Goal: Task Accomplishment & Management: Manage account settings

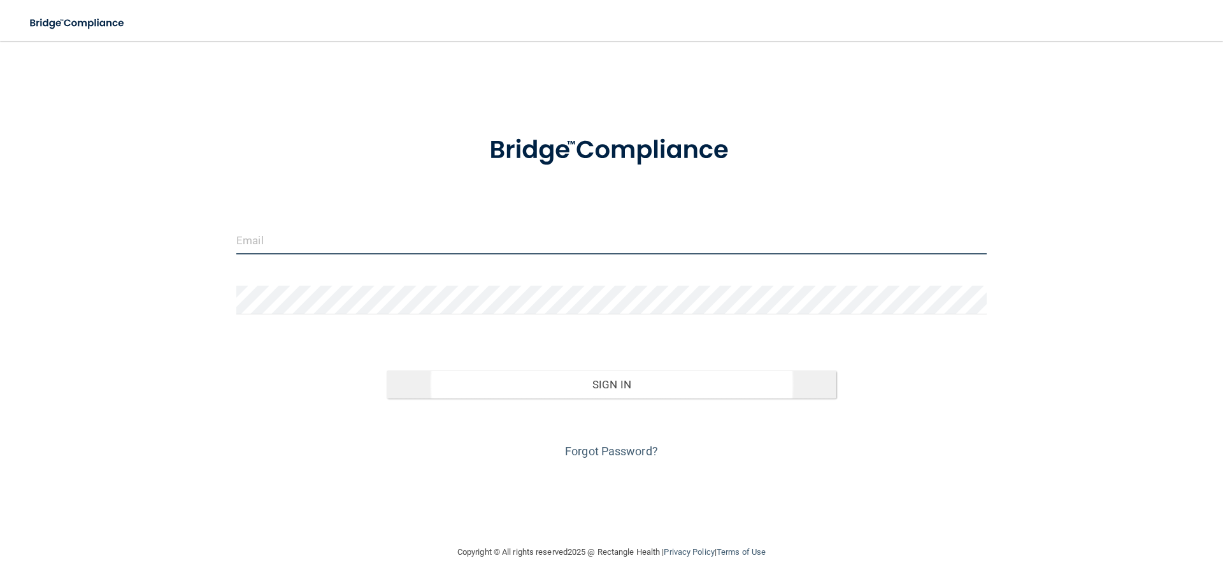
type input "[PERSON_NAME][EMAIL_ADDRESS][DOMAIN_NAME]"
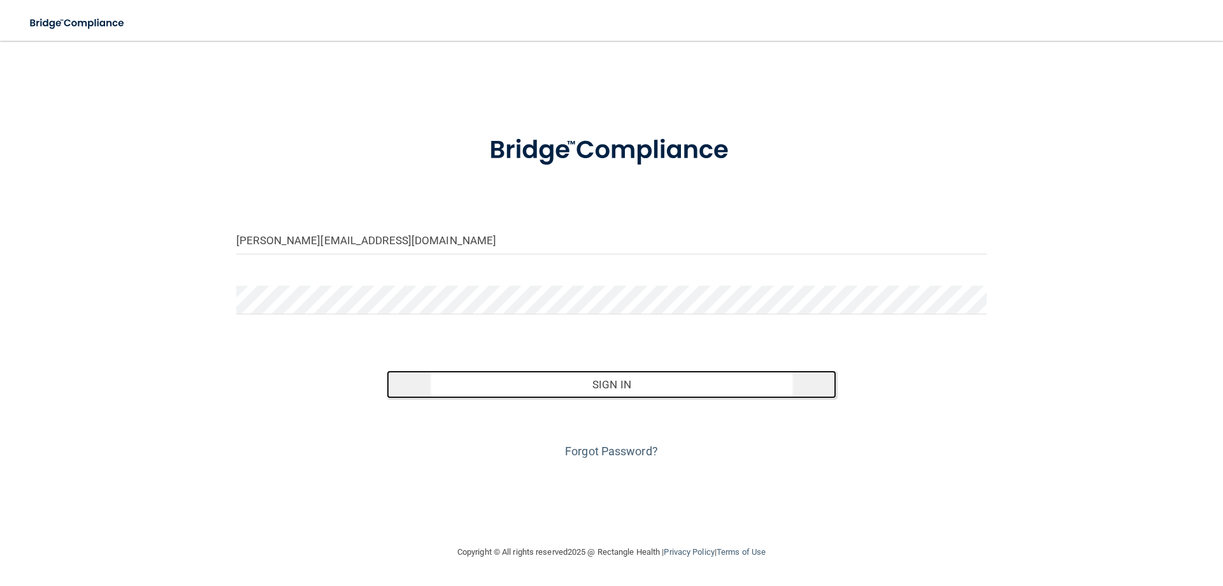
click at [561, 377] on button "Sign In" at bounding box center [612, 384] width 450 height 28
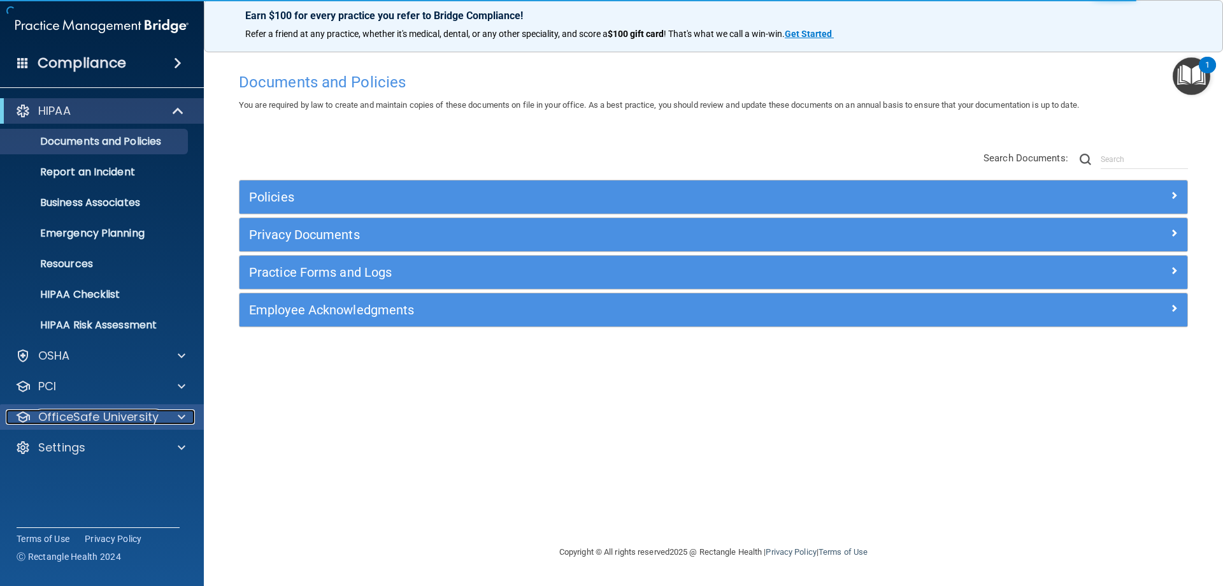
click at [81, 424] on p "OfficeSafe University" at bounding box center [98, 416] width 120 height 15
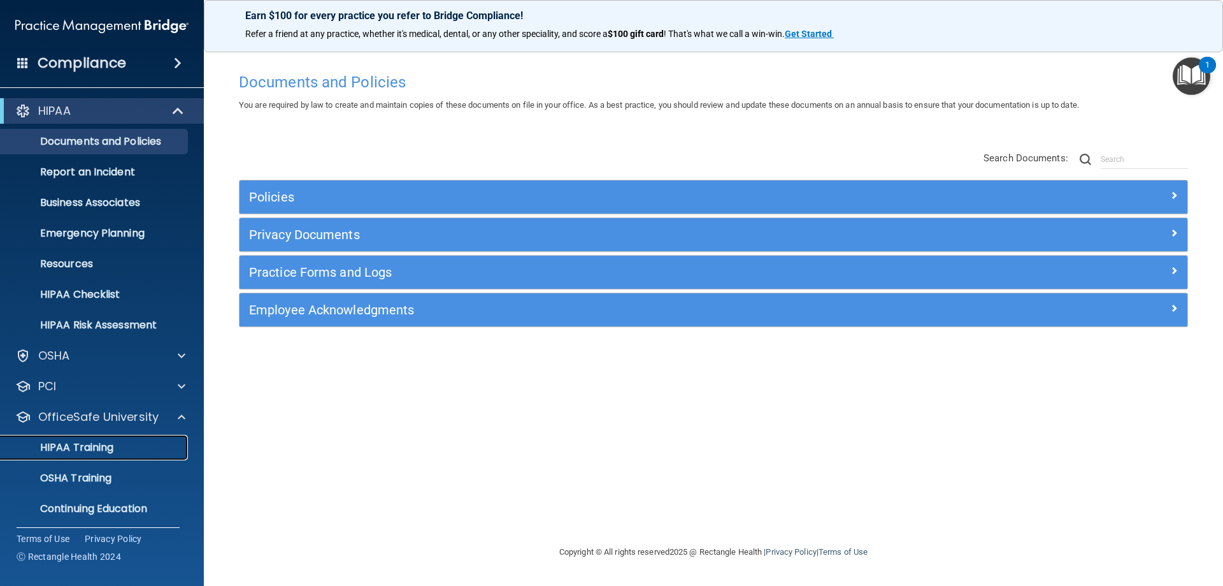
click at [92, 457] on link "HIPAA Training" at bounding box center [87, 447] width 201 height 25
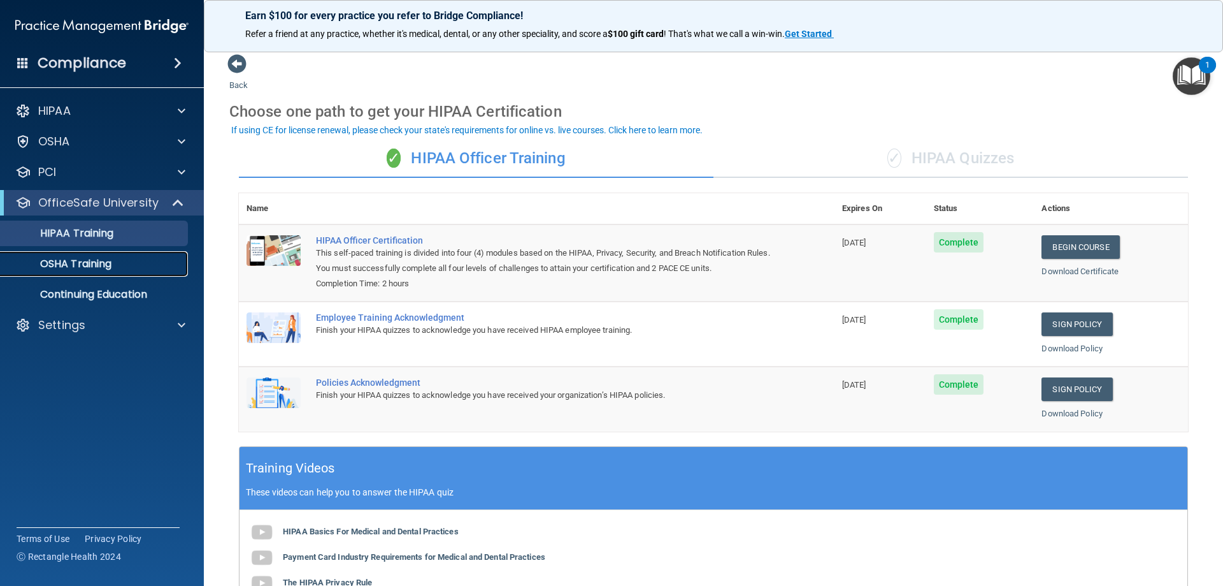
click at [85, 266] on p "OSHA Training" at bounding box center [59, 263] width 103 height 13
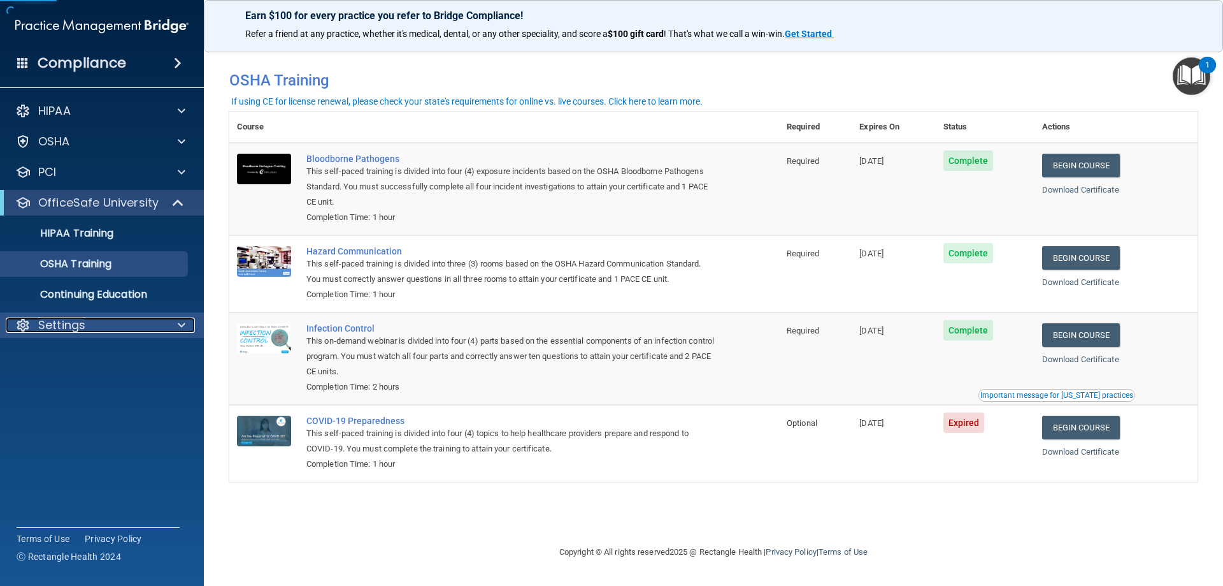
click at [96, 327] on div "Settings" at bounding box center [85, 324] width 158 height 15
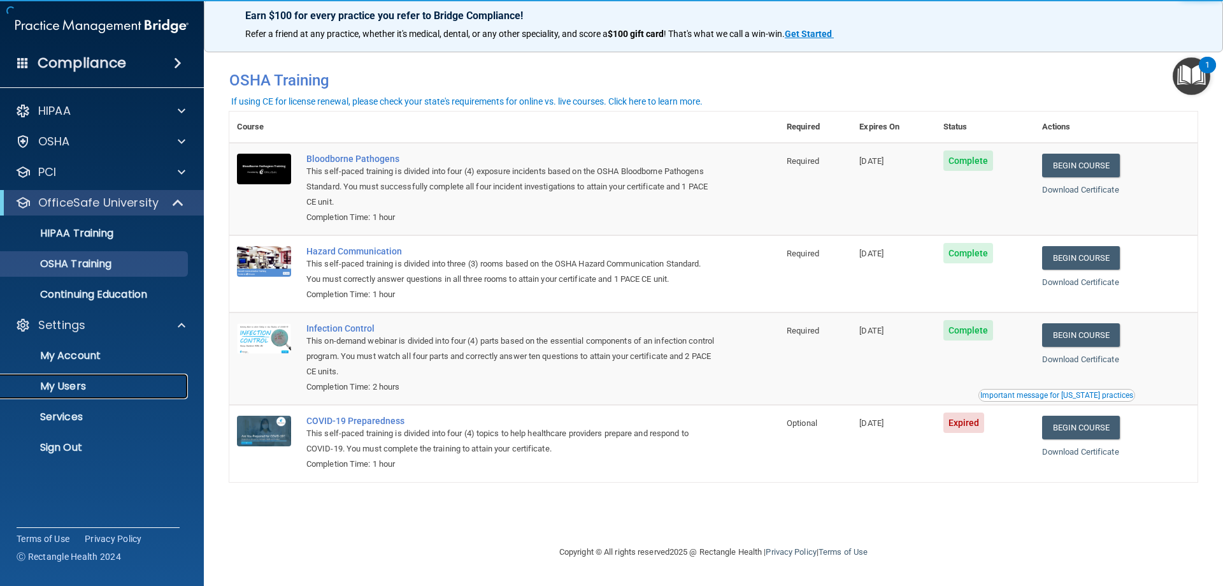
click at [73, 388] on p "My Users" at bounding box center [95, 386] width 174 height 13
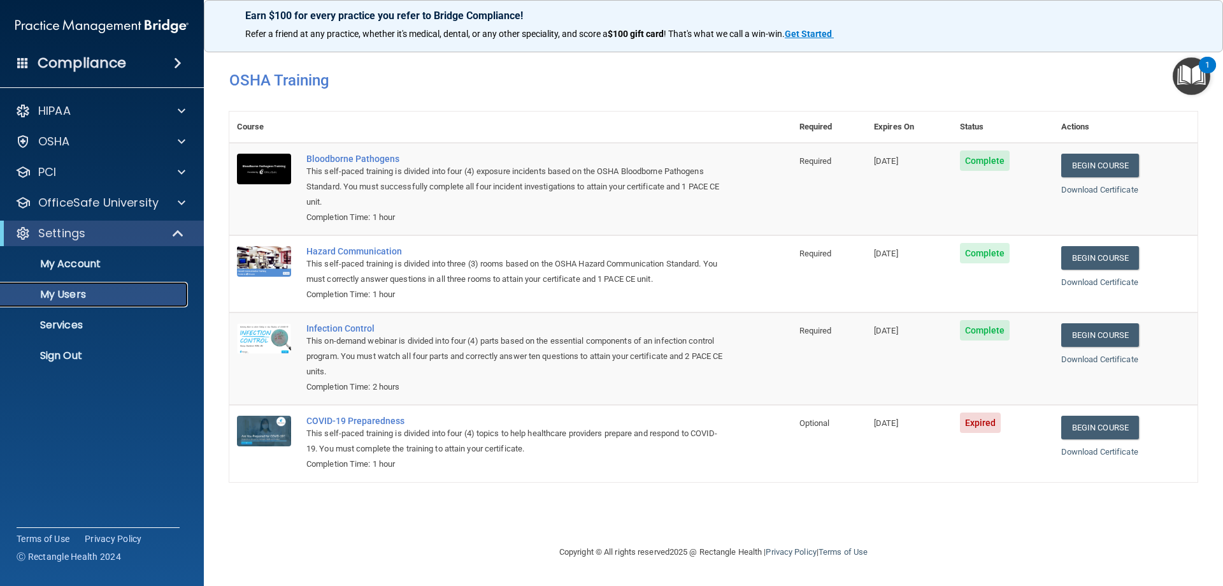
select select "20"
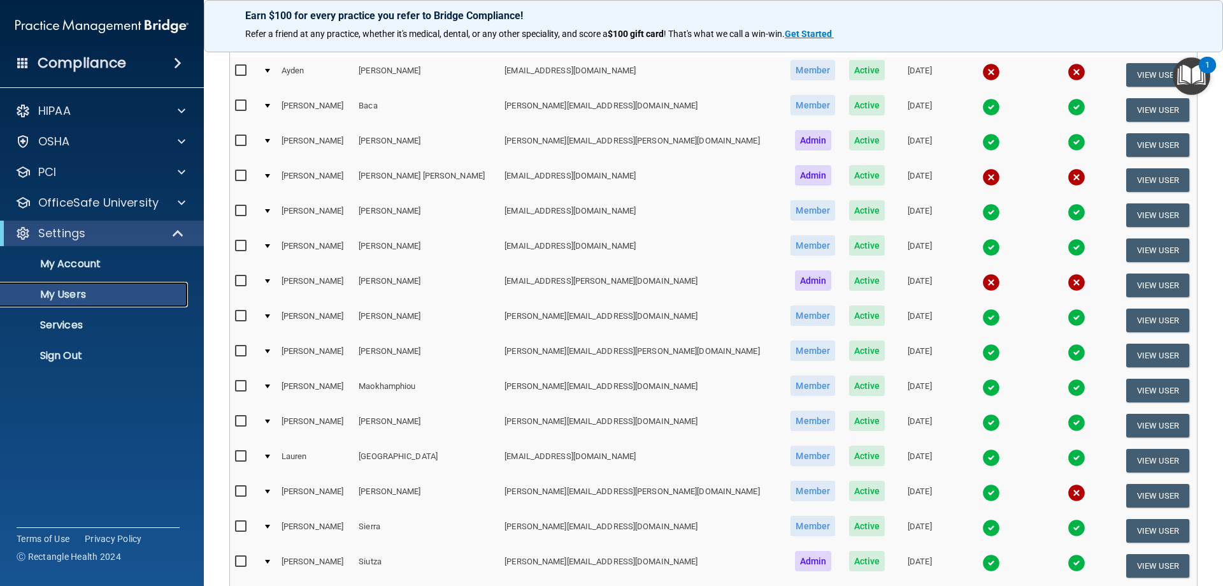
scroll to position [74, 0]
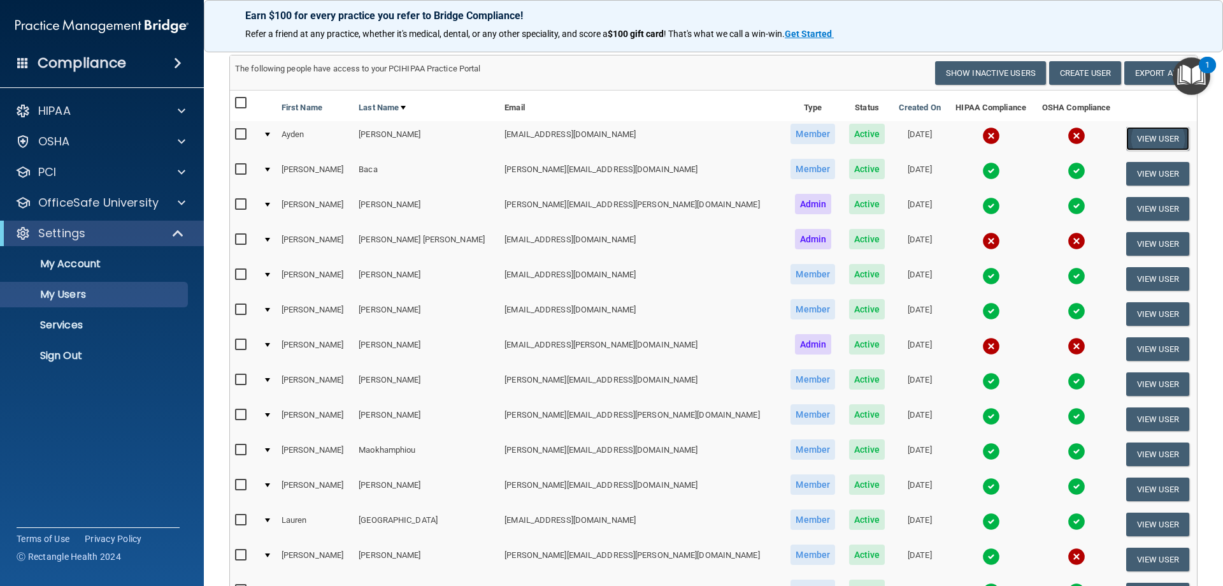
click at [1141, 138] on button "View User" at bounding box center [1157, 139] width 63 height 24
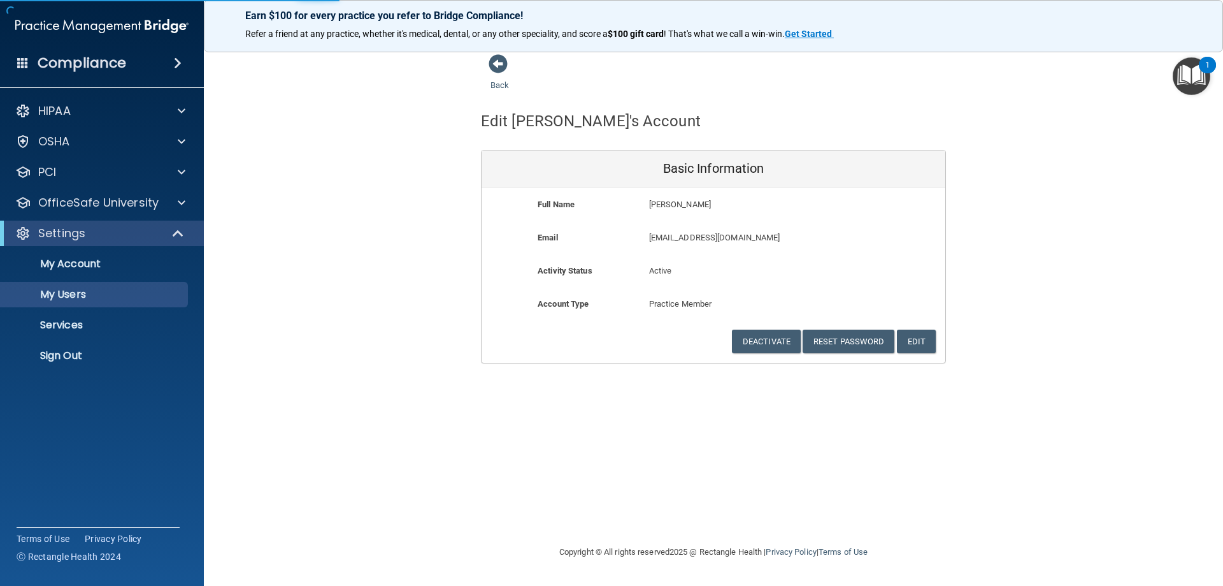
select select "20"
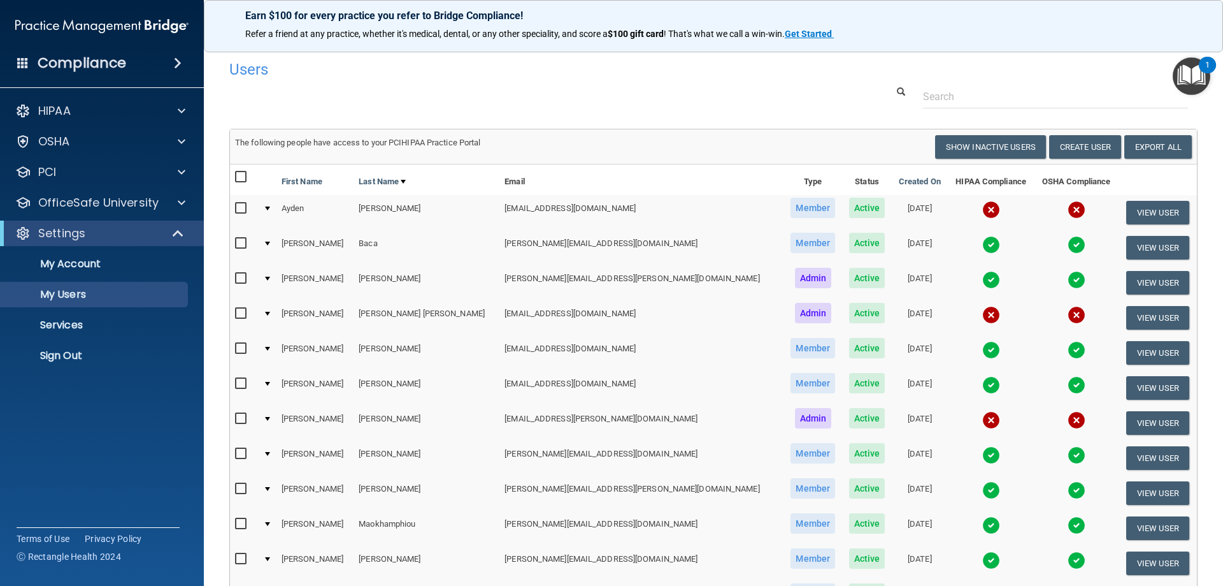
click at [236, 208] on input "checkbox" at bounding box center [242, 208] width 15 height 10
checkbox input "true"
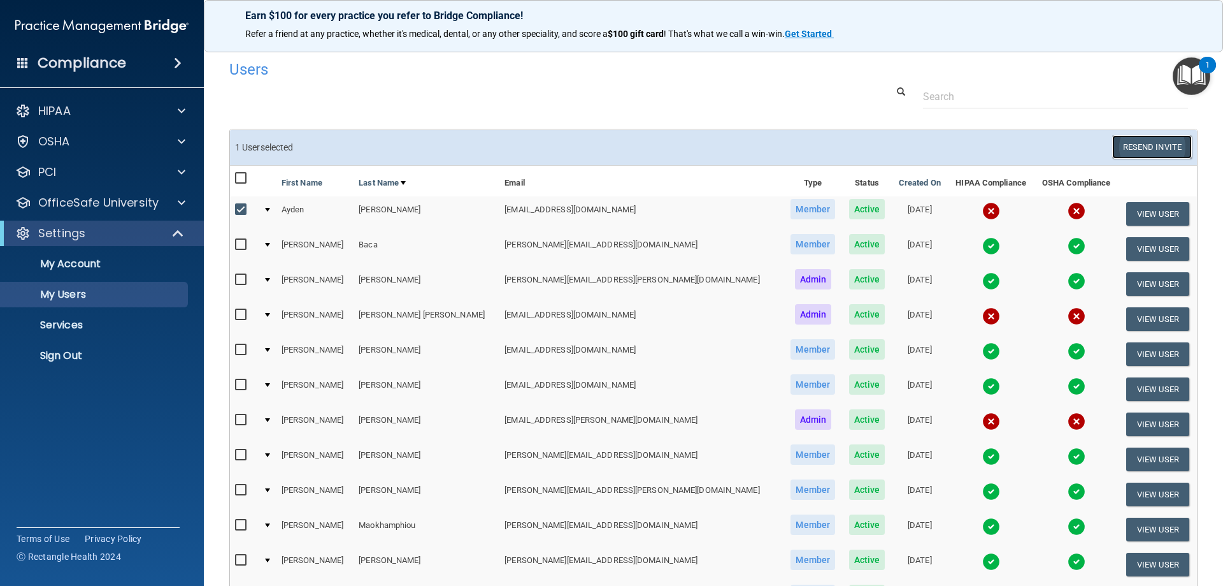
click at [1158, 144] on button "Resend Invite" at bounding box center [1152, 147] width 80 height 24
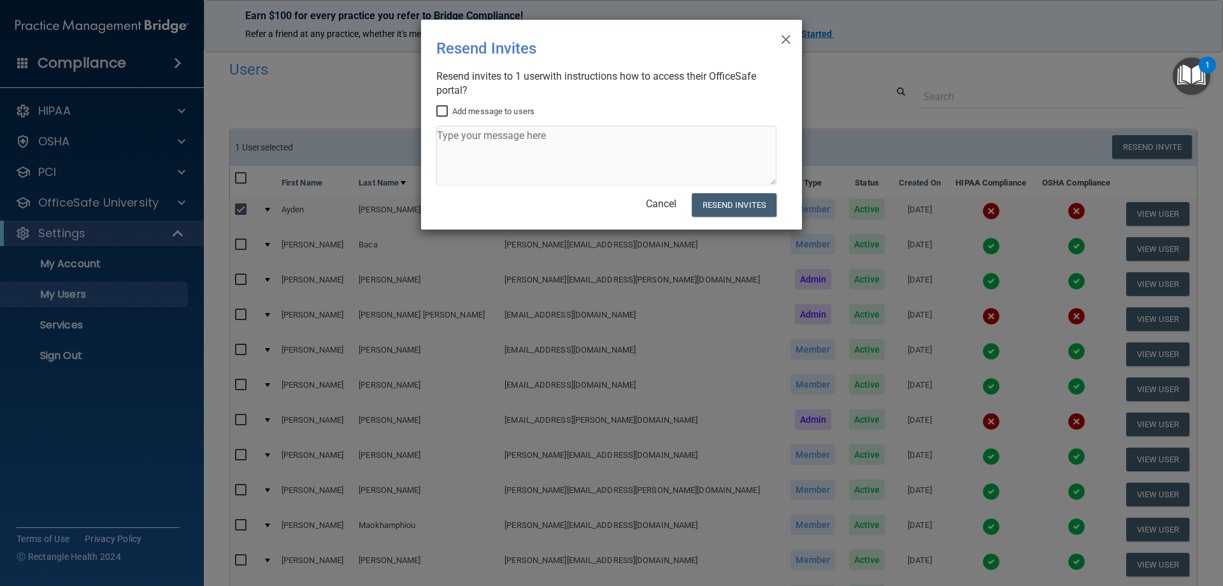
click at [442, 108] on input "Add message to users" at bounding box center [443, 111] width 15 height 10
checkbox input "true"
click at [466, 149] on textarea at bounding box center [606, 156] width 340 height 60
type textarea "Hello Ayden, Please complete your training modules under Office Safe University…"
click at [750, 201] on button "Resend Invites" at bounding box center [734, 205] width 85 height 24
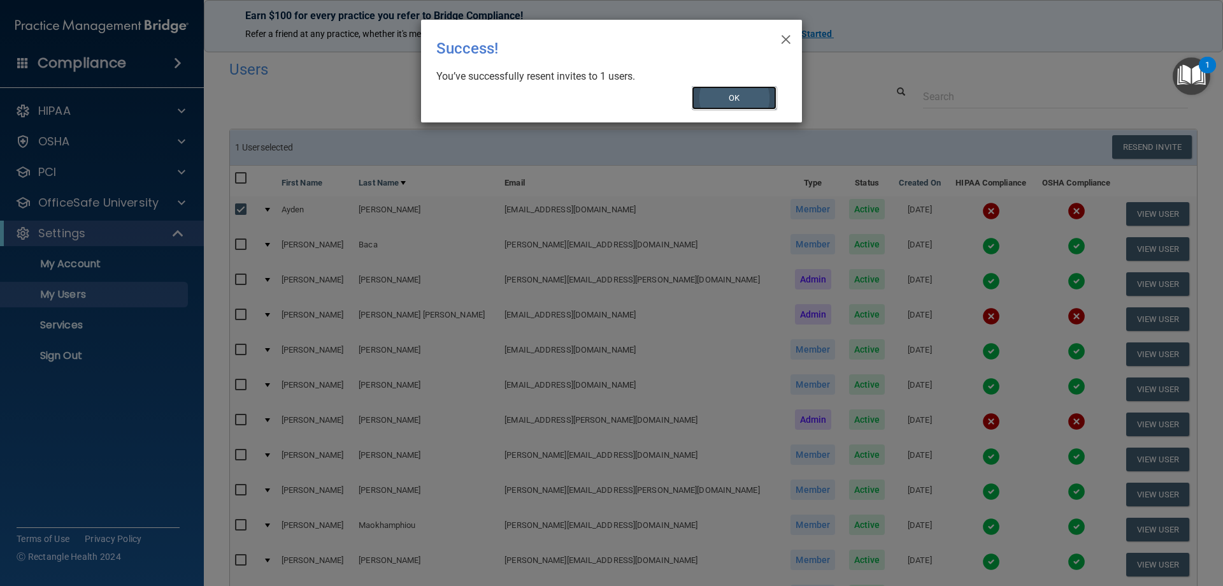
click at [755, 96] on button "OK" at bounding box center [734, 98] width 85 height 24
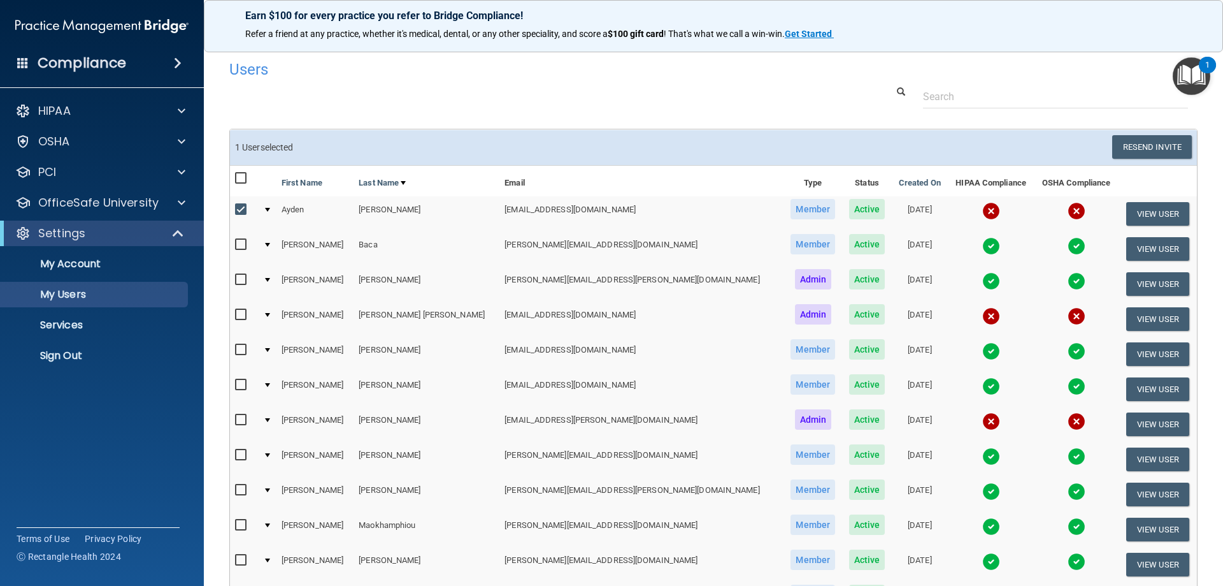
click at [242, 211] on input "checkbox" at bounding box center [242, 210] width 15 height 10
checkbox input "false"
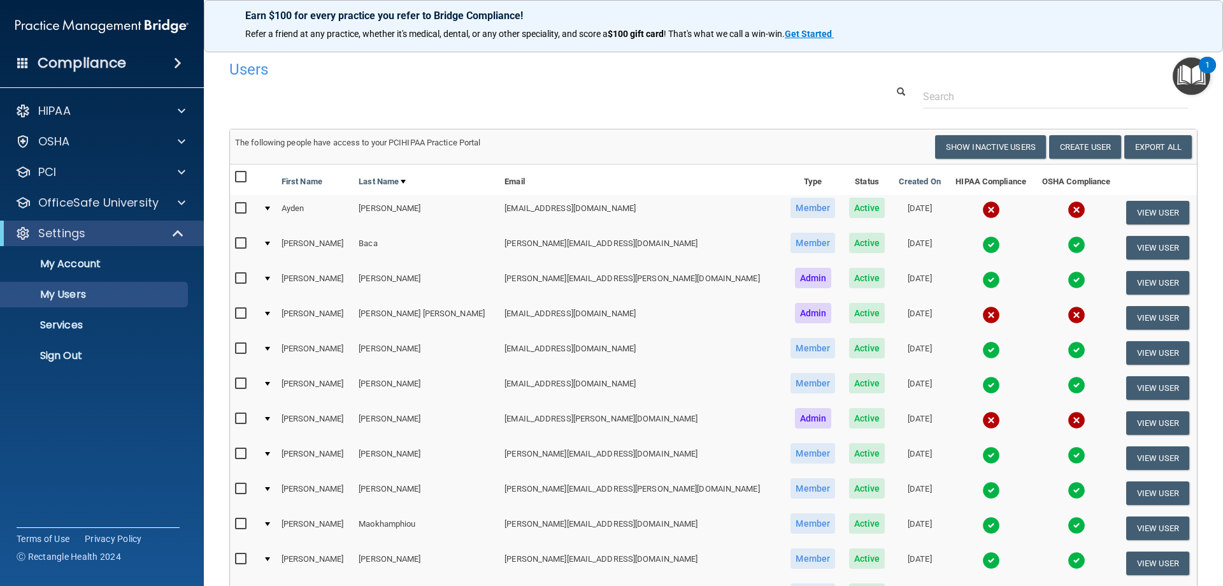
scroll to position [64, 0]
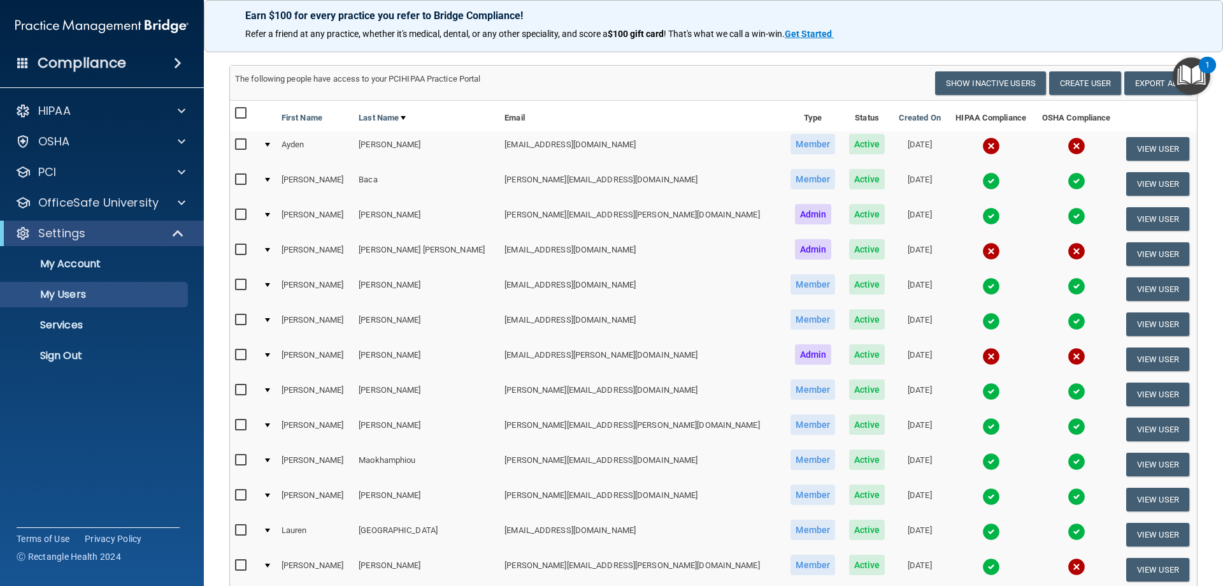
click at [238, 252] on input "checkbox" at bounding box center [242, 250] width 15 height 10
checkbox input "true"
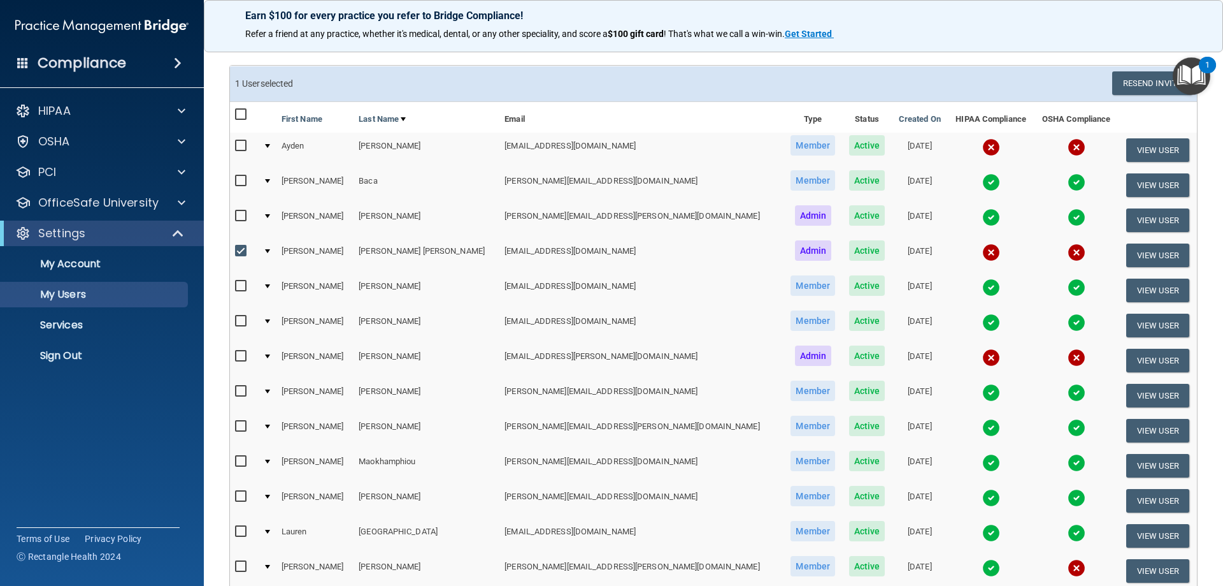
scroll to position [0, 0]
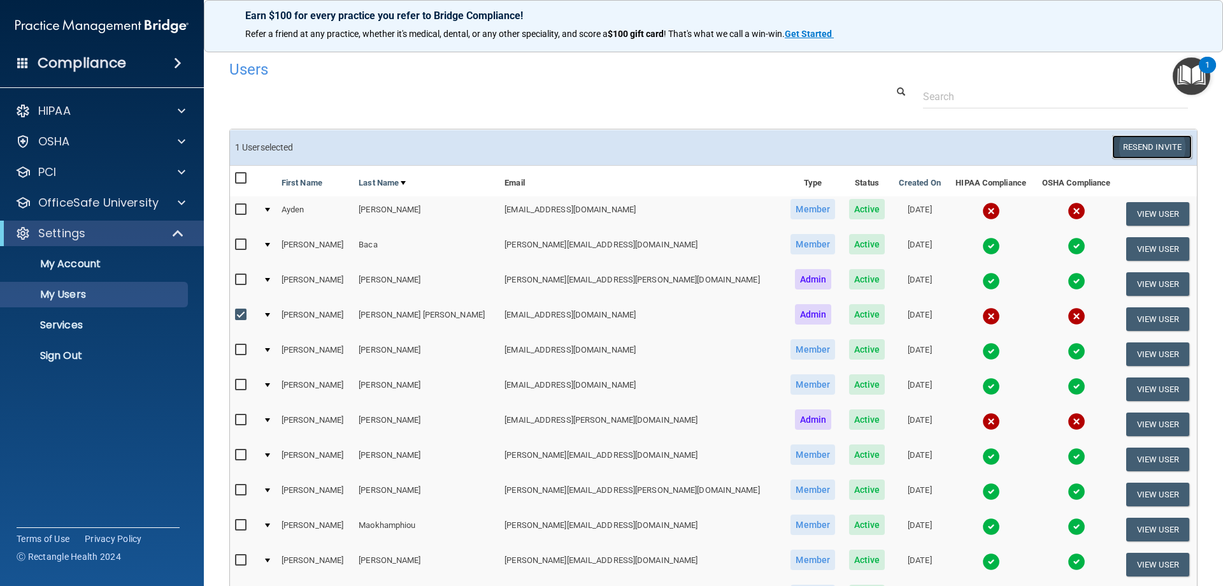
click at [1142, 147] on button "Resend Invite" at bounding box center [1152, 147] width 80 height 24
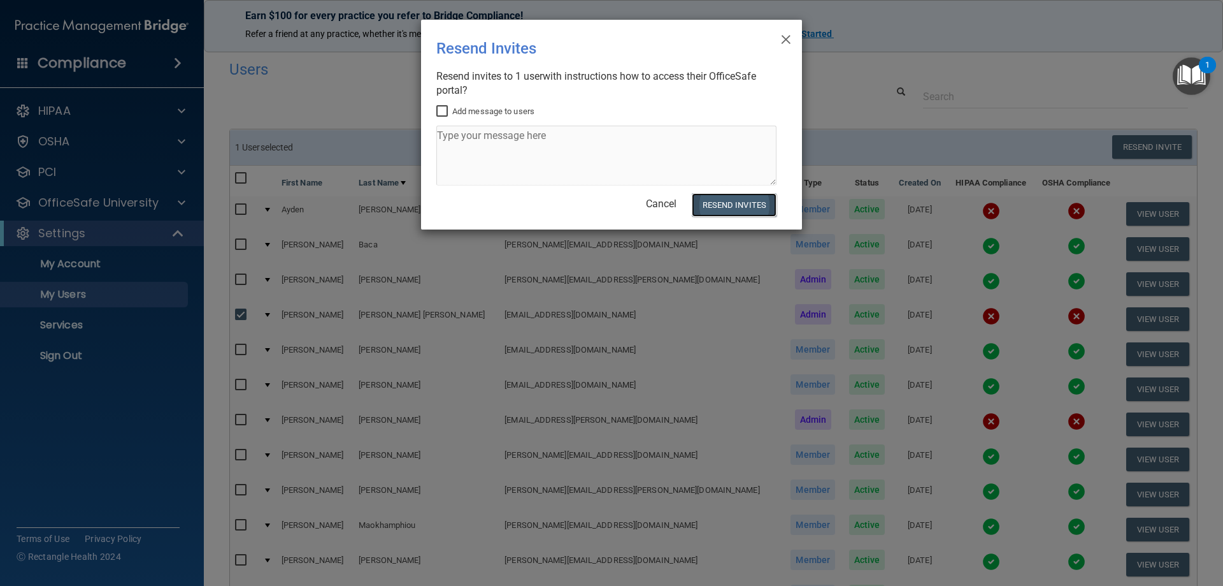
click at [730, 209] on button "Resend Invites" at bounding box center [734, 205] width 85 height 24
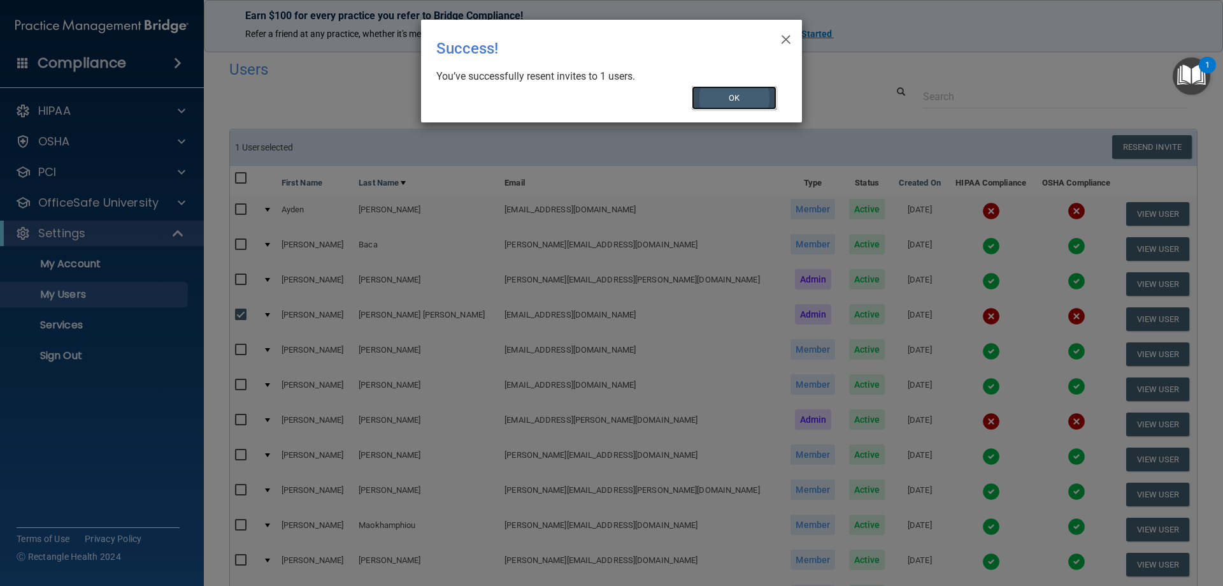
click at [722, 97] on button "OK" at bounding box center [734, 98] width 85 height 24
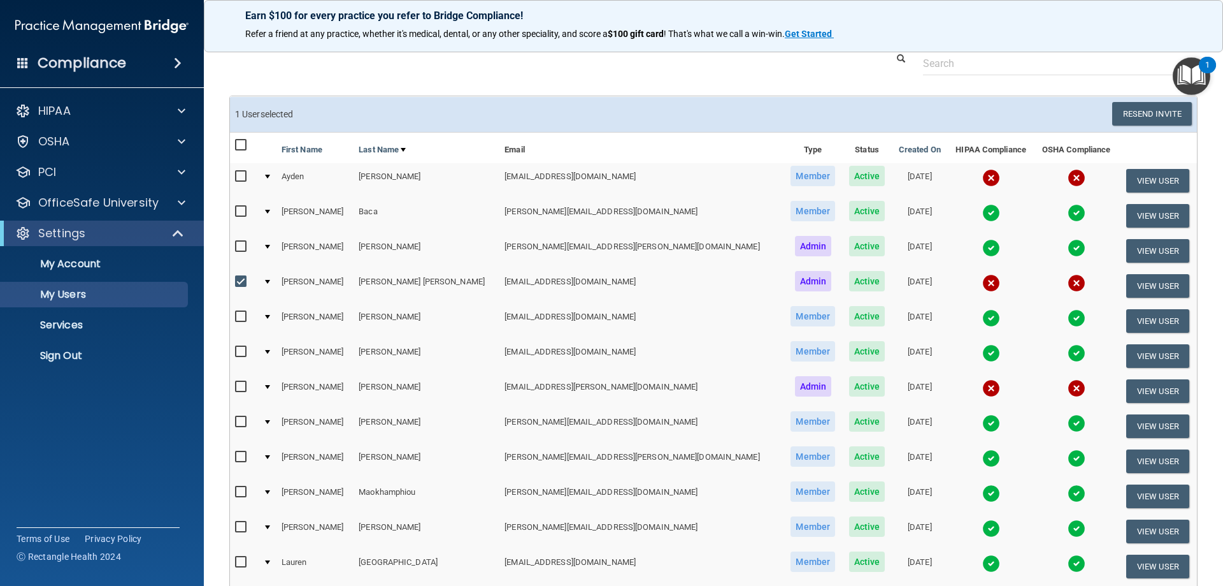
scroll to position [64, 0]
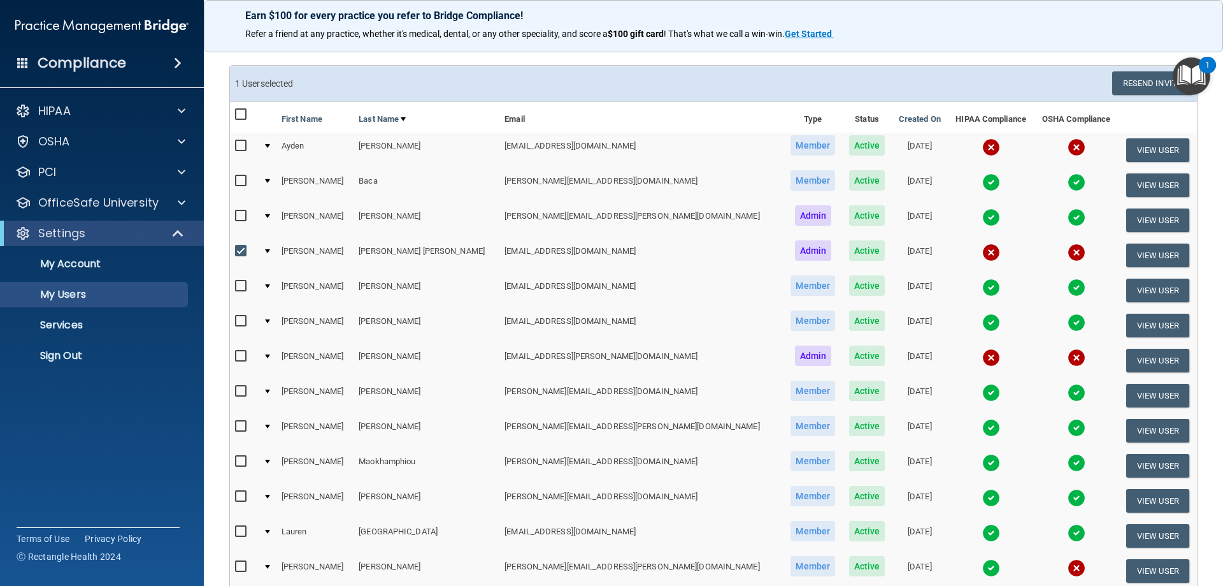
click at [241, 355] on input "checkbox" at bounding box center [242, 356] width 15 height 10
checkbox input "true"
click at [241, 251] on input "checkbox" at bounding box center [242, 251] width 15 height 10
checkbox input "false"
click at [1124, 80] on button "Resend Invite" at bounding box center [1152, 83] width 80 height 24
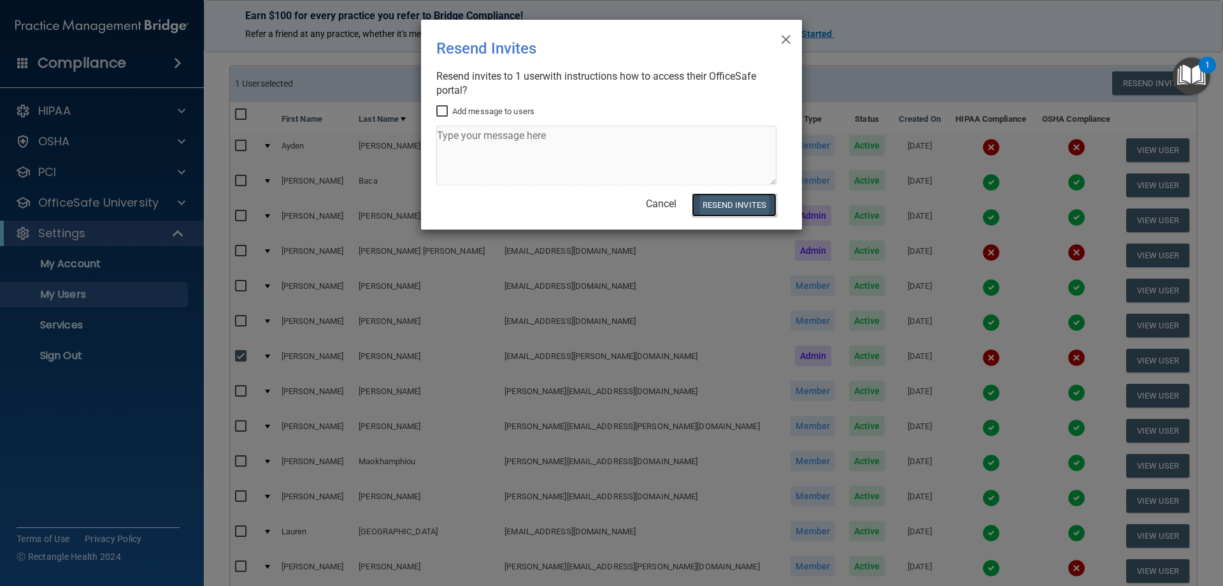
click at [744, 206] on button "Resend Invites" at bounding box center [734, 205] width 85 height 24
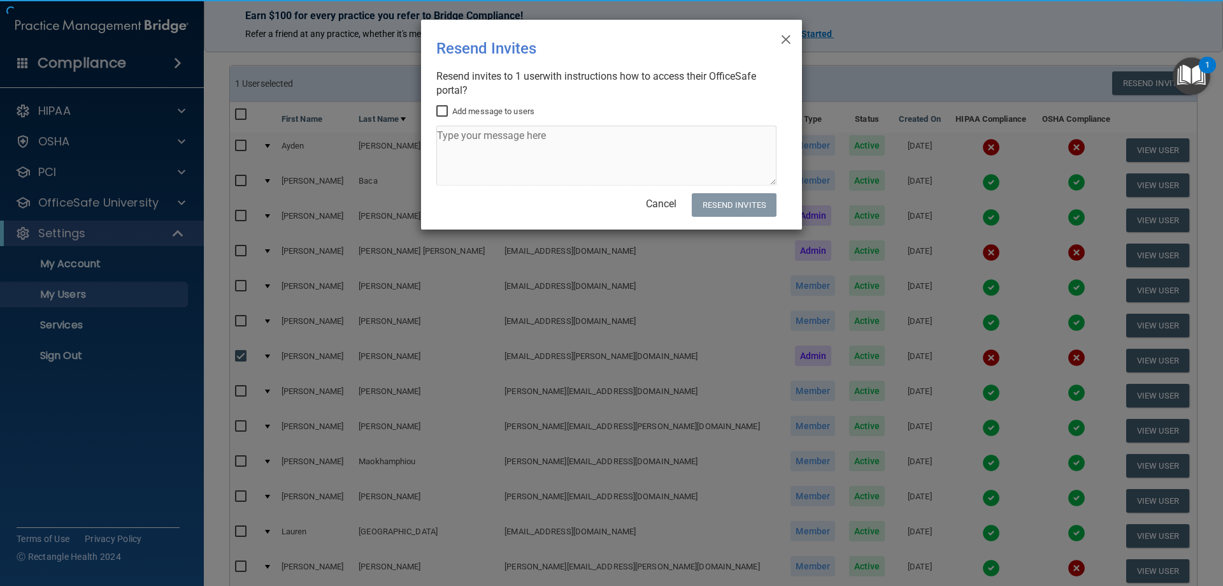
click at [889, 61] on div "× Close Resend Invites There was an error while sending the invitations ... Res…" at bounding box center [611, 293] width 1223 height 586
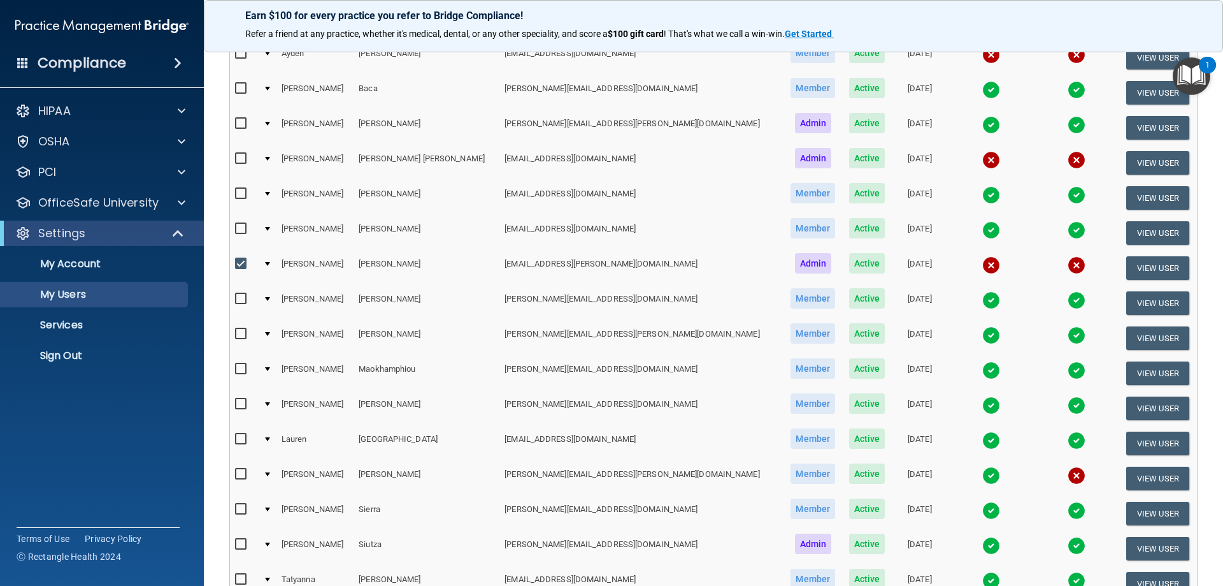
scroll to position [329, 0]
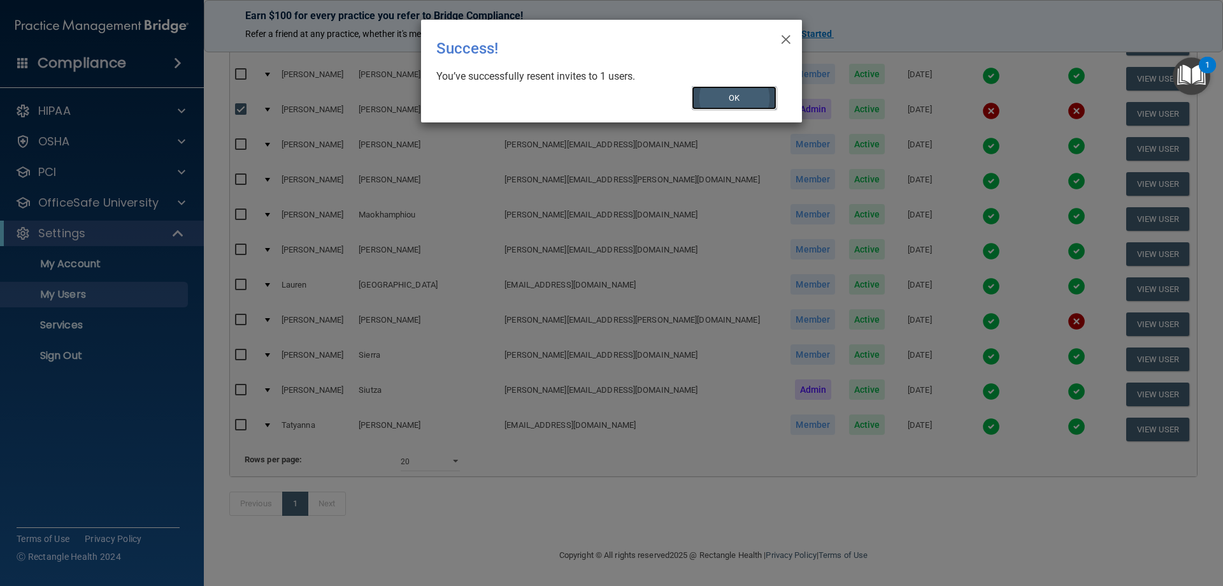
click at [736, 90] on button "OK" at bounding box center [734, 98] width 85 height 24
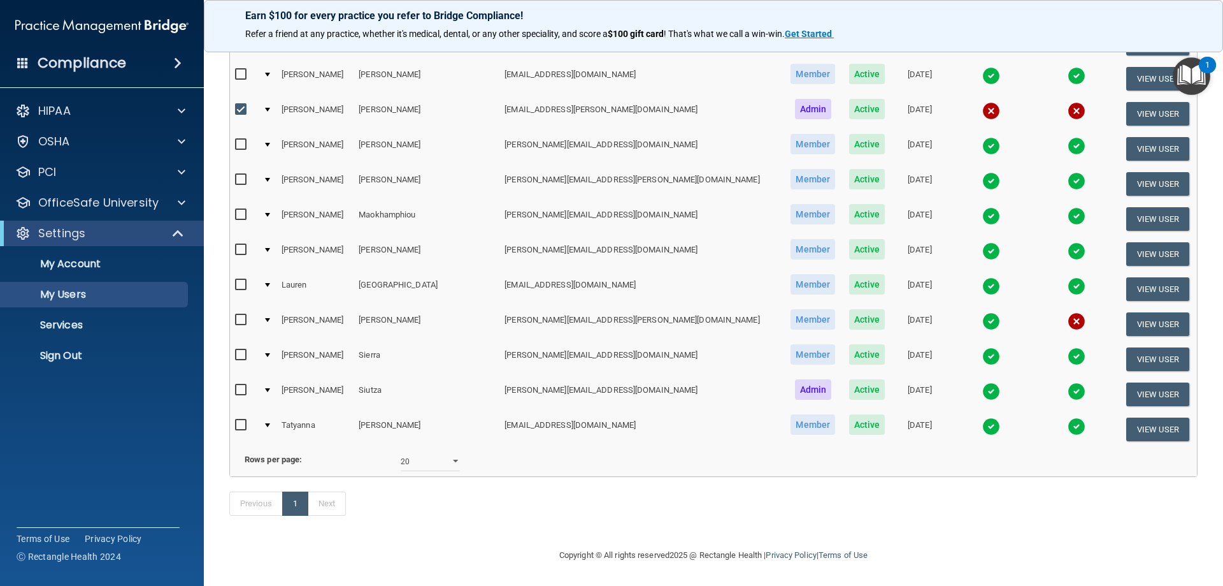
click at [240, 350] on input "checkbox" at bounding box center [242, 355] width 15 height 10
checkbox input "true"
click at [1139, 347] on button "View User" at bounding box center [1157, 359] width 63 height 24
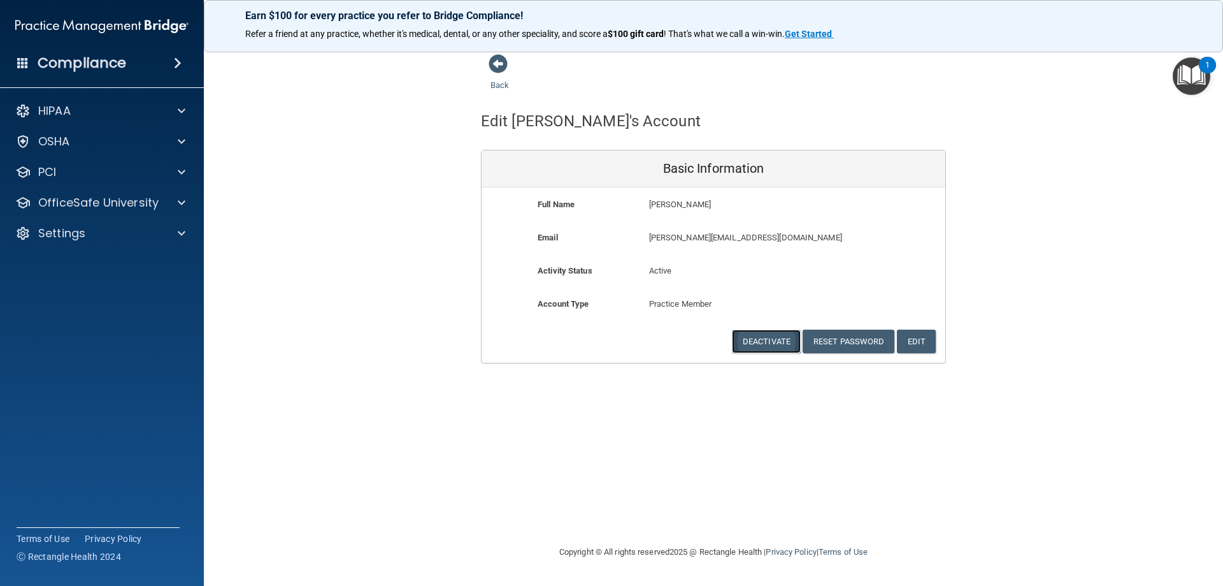
click at [772, 345] on button "Deactivate" at bounding box center [766, 341] width 69 height 24
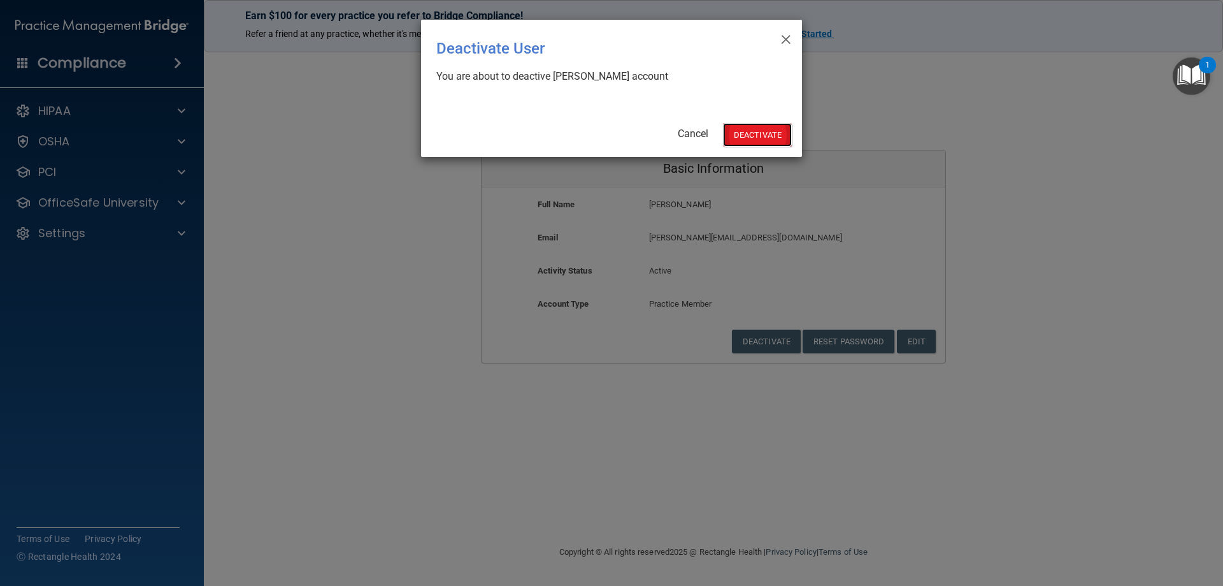
click at [765, 136] on button "Deactivate" at bounding box center [757, 135] width 69 height 24
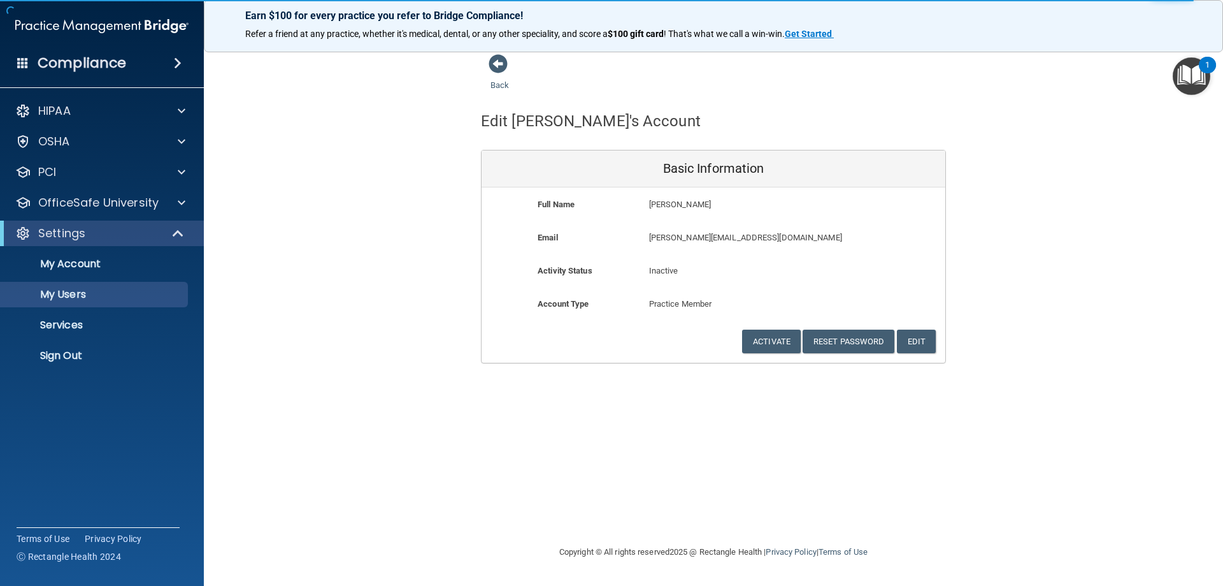
select select "20"
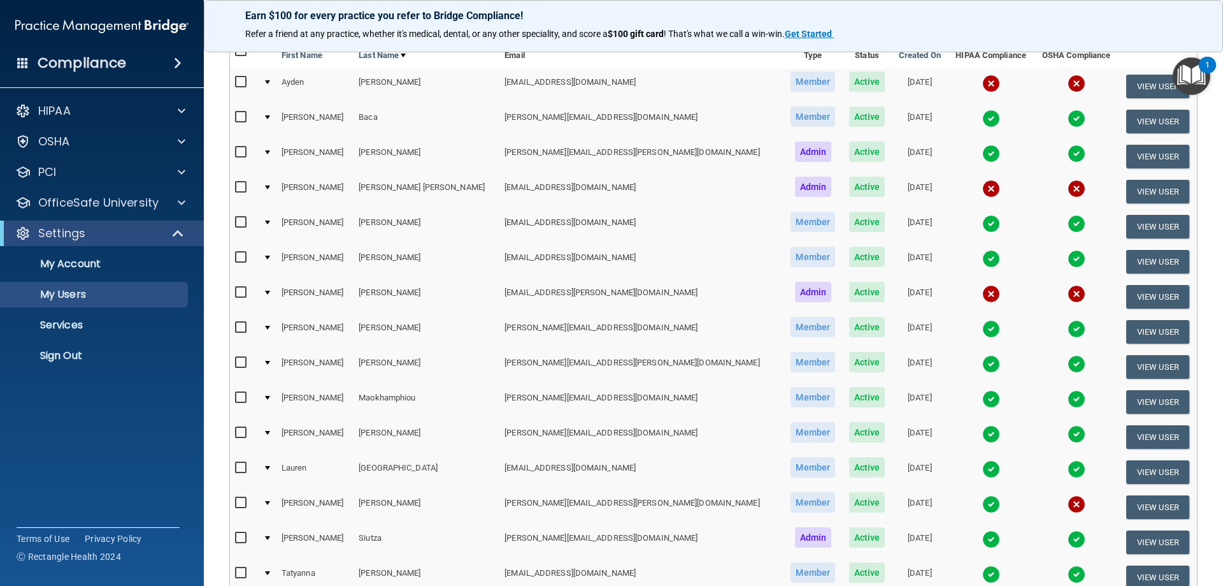
scroll to position [127, 0]
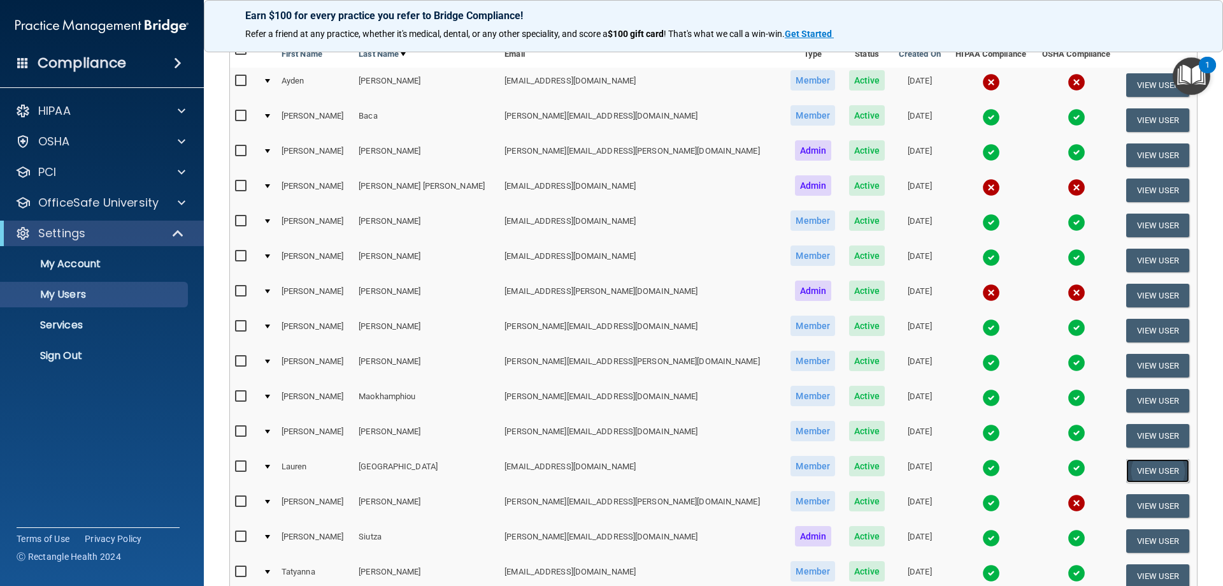
click at [1134, 469] on button "View User" at bounding box center [1157, 471] width 63 height 24
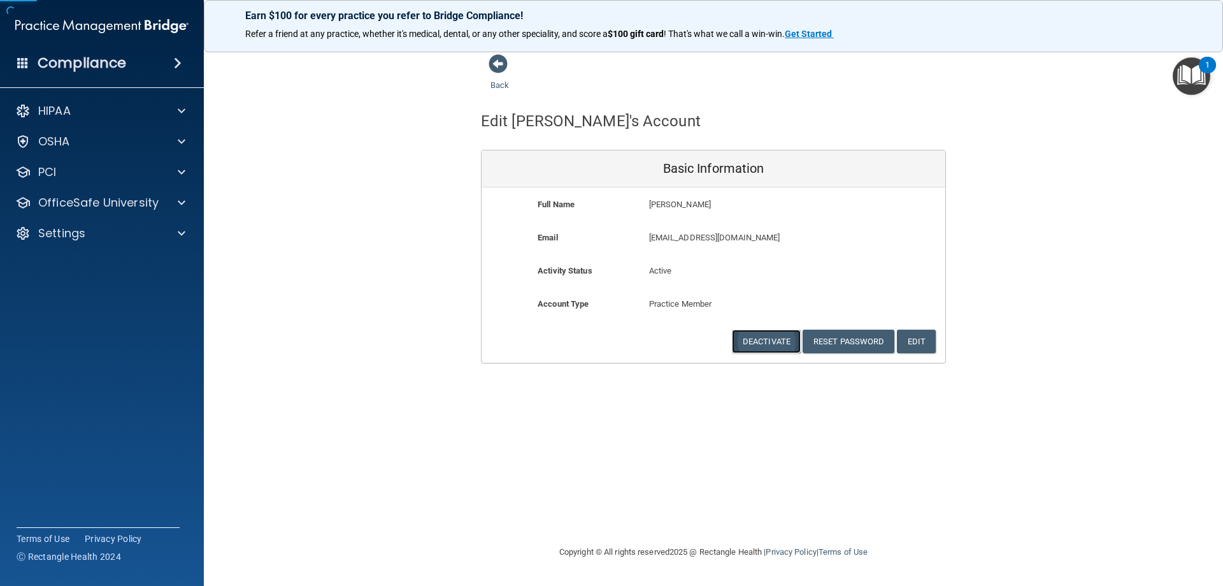
click at [766, 348] on button "Deactivate" at bounding box center [766, 341] width 69 height 24
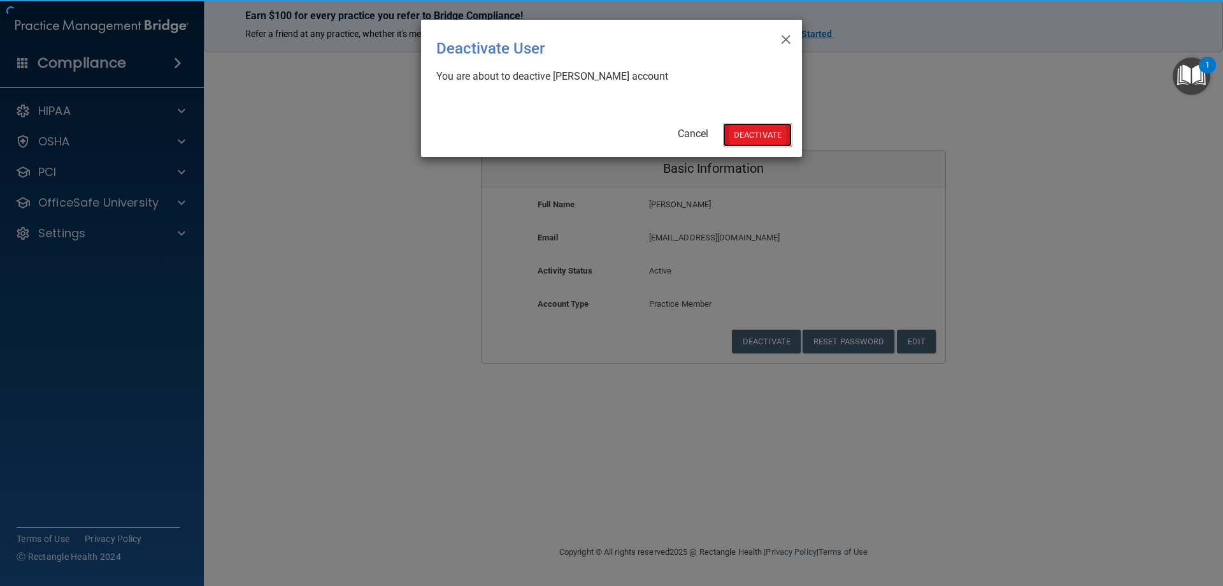
click at [754, 132] on button "Deactivate" at bounding box center [757, 135] width 69 height 24
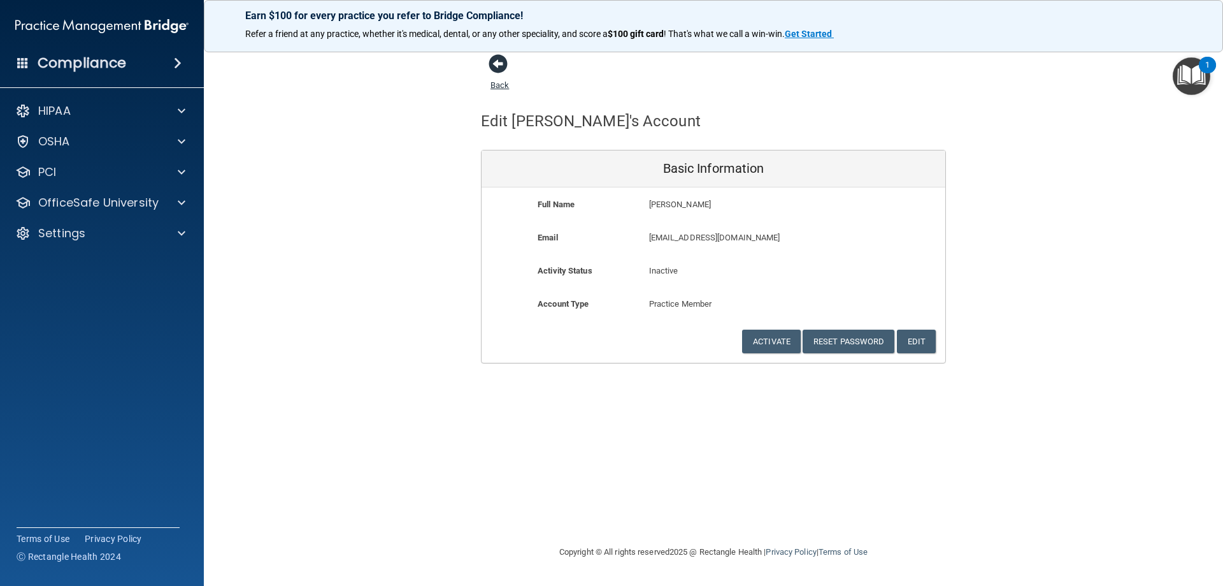
click at [496, 62] on span at bounding box center [498, 63] width 19 height 19
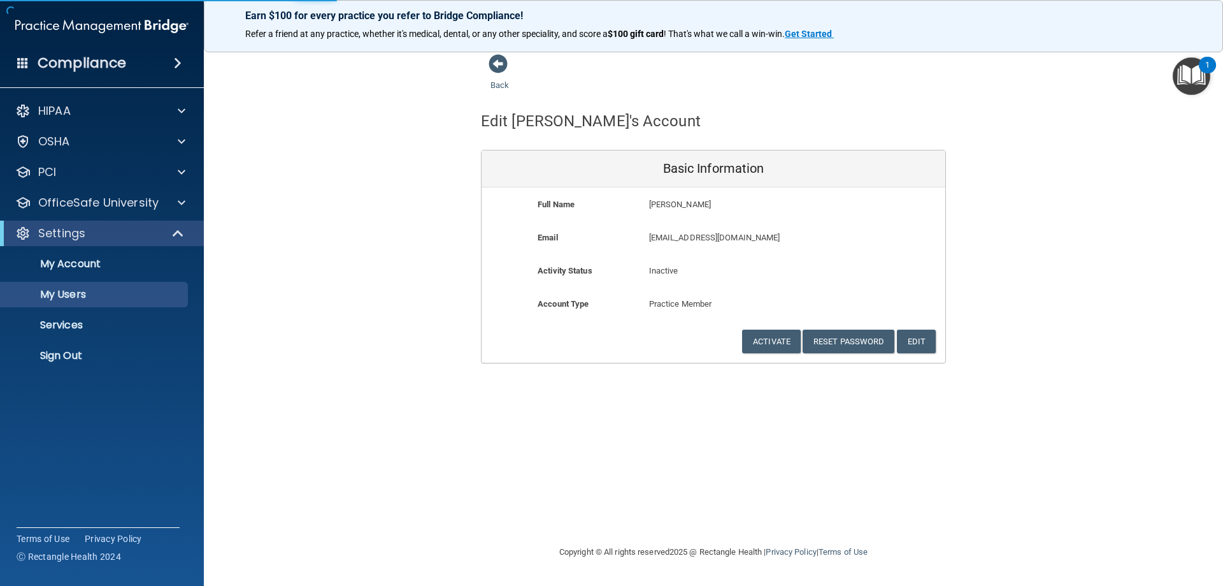
select select "20"
